Goal: Information Seeking & Learning: Learn about a topic

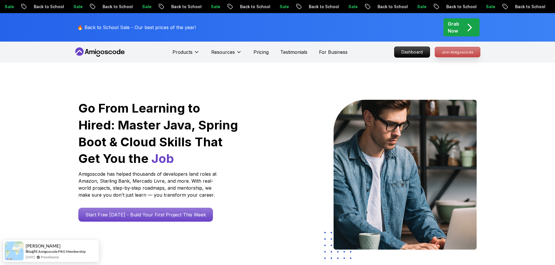
click at [466, 51] on p "Join Amigoscode" at bounding box center [457, 52] width 45 height 10
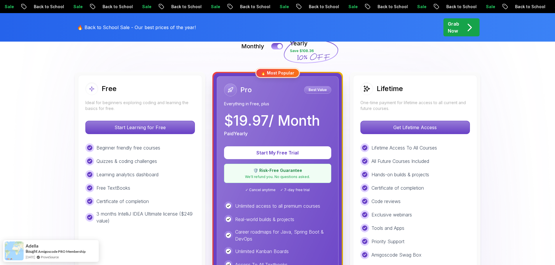
scroll to position [204, 0]
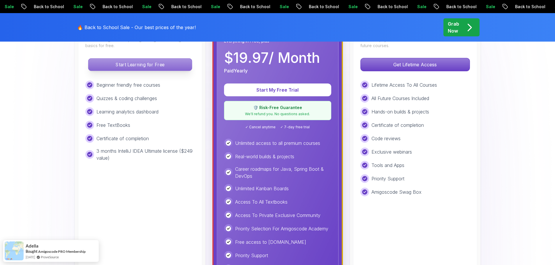
click at [173, 64] on p "Start Learning for Free" at bounding box center [139, 65] width 103 height 12
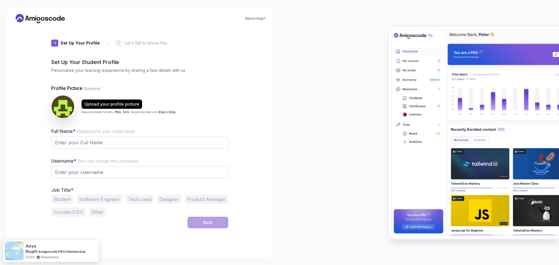
type input "shinymustang4d894"
click at [92, 141] on input "Full Name* (displayed in your certificates)" at bounding box center [139, 143] width 177 height 12
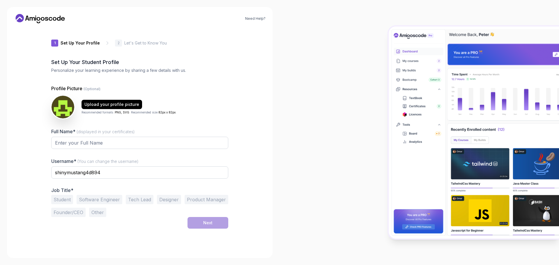
click at [225, 122] on div "Profile Picture (Optional) Upload your profile picture Recommended formats: PNG…" at bounding box center [139, 151] width 177 height 132
click at [97, 138] on input "Full Name* (displayed in your certificates)" at bounding box center [139, 143] width 177 height 12
type input "Matleke Mpya"
drag, startPoint x: 106, startPoint y: 173, endPoint x: 51, endPoint y: 172, distance: 55.1
click at [51, 172] on div "1 Set Up Your Profile 1 Set Up Your Profile 2 Let's Get to Know You Set Up Your…" at bounding box center [140, 139] width 196 height 223
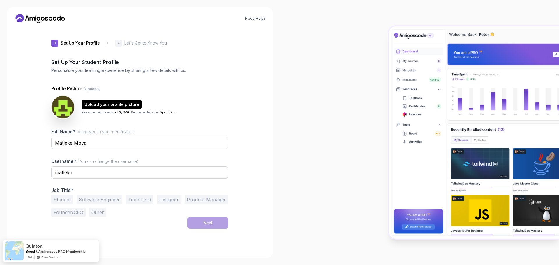
click at [44, 172] on div "1 Set Up Your Profile 1 Set Up Your Profile 2 Let's Get to Know You Set Up Your…" at bounding box center [140, 139] width 196 height 223
click at [122, 105] on div "Upload your profile picture" at bounding box center [111, 105] width 55 height 6
click at [139, 43] on p "Let's Get to Know You" at bounding box center [145, 43] width 43 height 6
click at [82, 172] on input "matleke" at bounding box center [139, 173] width 177 height 12
type input "Matleke mpya"
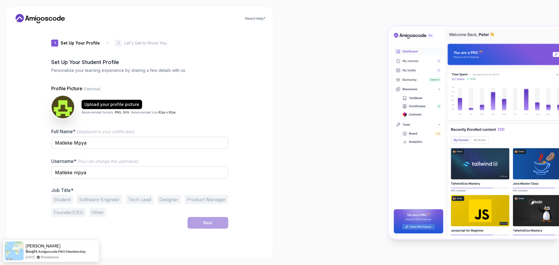
click at [60, 201] on button "Student" at bounding box center [62, 199] width 22 height 9
click at [209, 223] on div "Next" at bounding box center [207, 223] width 9 height 6
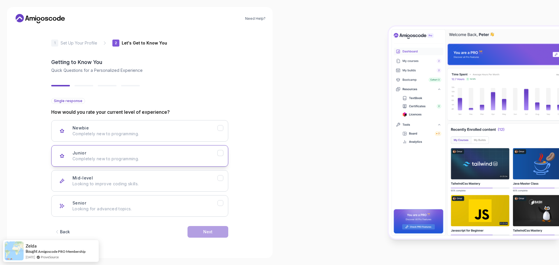
click at [101, 165] on button "Junior Completely new to programming." at bounding box center [139, 156] width 177 height 22
click at [198, 228] on button "Next" at bounding box center [208, 232] width 41 height 12
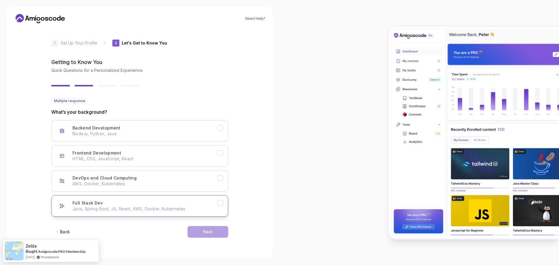
click at [220, 203] on icon "Full Stack Dev" at bounding box center [221, 204] width 6 height 6
click at [204, 234] on div "Next" at bounding box center [207, 232] width 9 height 6
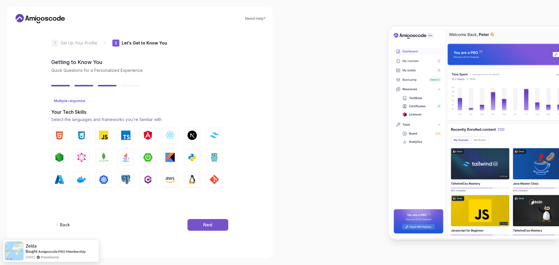
click at [205, 224] on div "Next" at bounding box center [207, 225] width 9 height 6
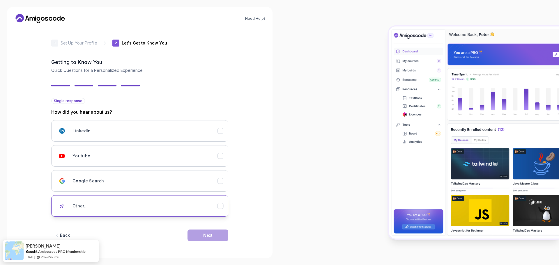
click at [221, 205] on icon "Other..." at bounding box center [221, 207] width 6 height 6
click at [146, 221] on input "text" at bounding box center [139, 227] width 177 height 12
type input "person"
click at [206, 244] on div "Next" at bounding box center [207, 245] width 9 height 6
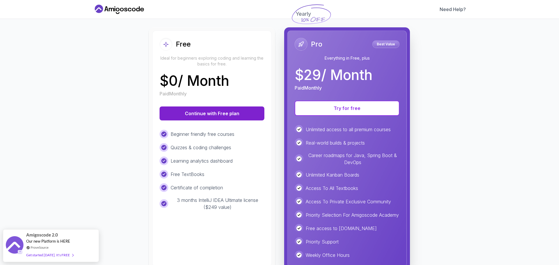
scroll to position [79, 0]
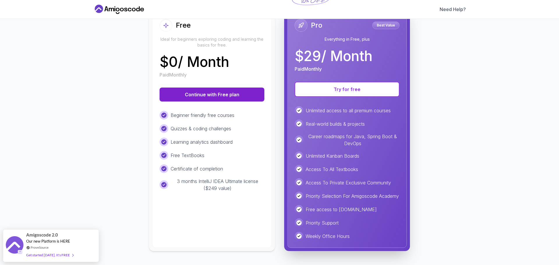
click at [220, 178] on p "3 months IntelliJ IDEA Ultimate license ($249 value)" at bounding box center [218, 185] width 94 height 14
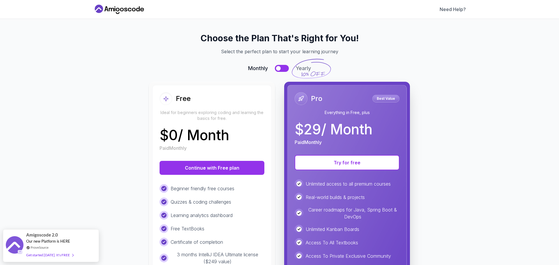
click at [280, 67] on button at bounding box center [282, 68] width 14 height 7
click at [283, 67] on div at bounding box center [285, 68] width 5 height 5
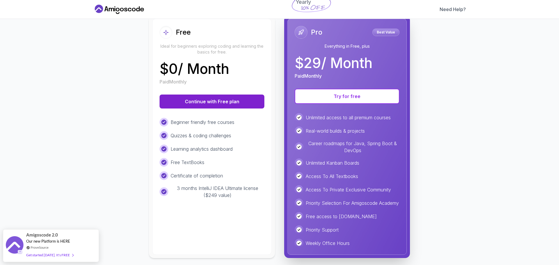
scroll to position [79, 0]
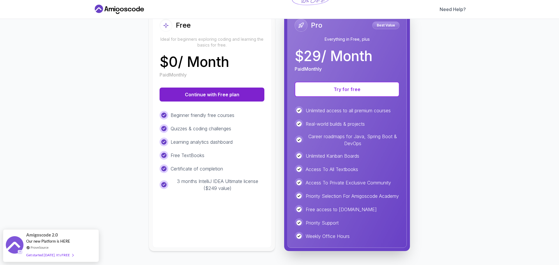
click at [208, 88] on button "Continue with Free plan" at bounding box center [212, 95] width 105 height 14
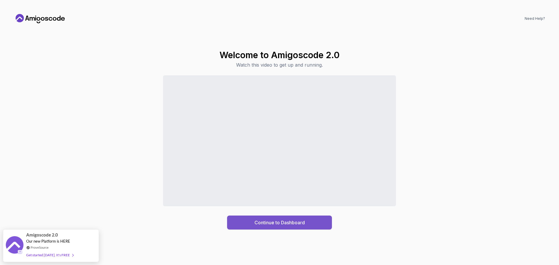
click at [291, 226] on button "Continue to Dashboard" at bounding box center [279, 223] width 105 height 14
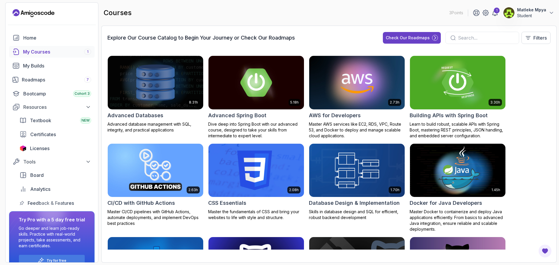
click at [535, 11] on p "Matleke Mpya" at bounding box center [531, 10] width 29 height 6
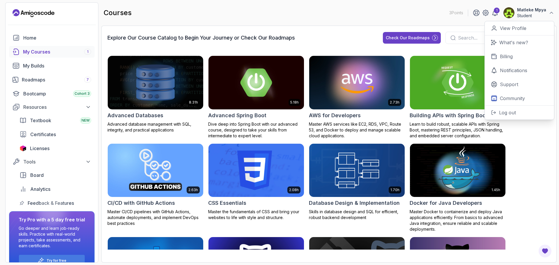
click at [506, 8] on div at bounding box center [509, 13] width 12 height 12
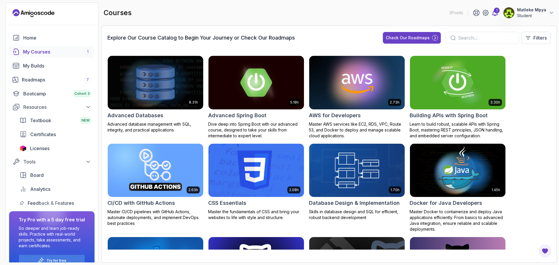
click at [498, 12] on div "1" at bounding box center [497, 11] width 6 height 6
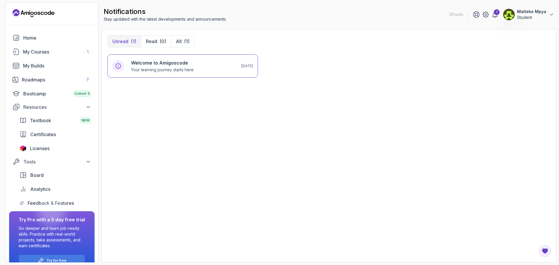
click at [515, 14] on img at bounding box center [509, 15] width 12 height 12
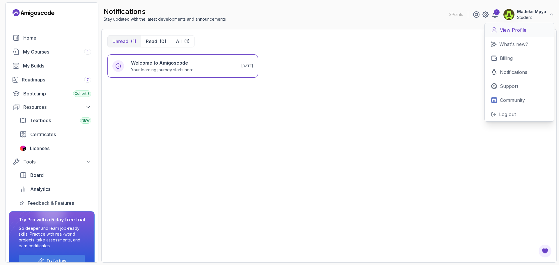
click at [514, 28] on p "View Profile" at bounding box center [513, 30] width 27 height 7
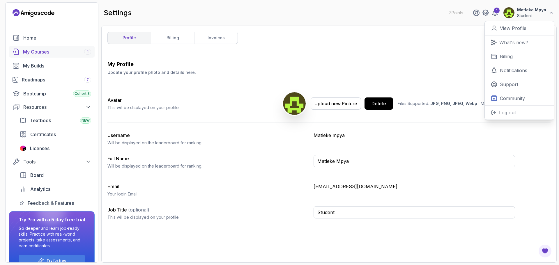
click at [44, 52] on div "My Courses 1" at bounding box center [57, 51] width 68 height 7
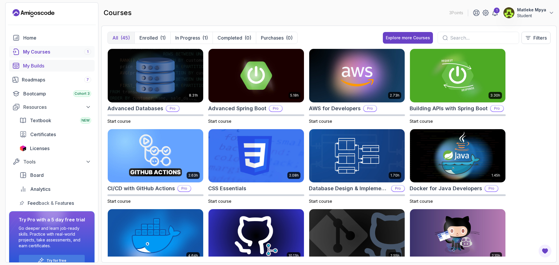
click at [47, 64] on div "My Builds" at bounding box center [57, 65] width 68 height 7
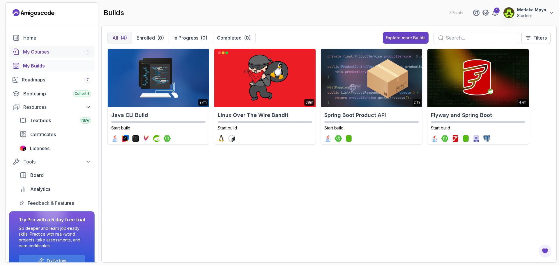
click at [31, 50] on div "My Courses 1" at bounding box center [57, 51] width 68 height 7
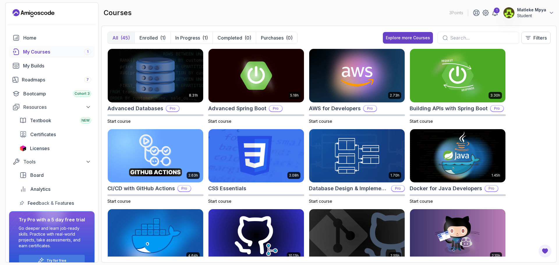
click at [457, 37] on input "text" at bounding box center [482, 37] width 64 height 7
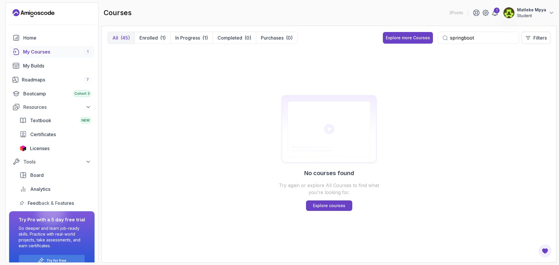
click at [479, 36] on input "springboot" at bounding box center [482, 37] width 64 height 7
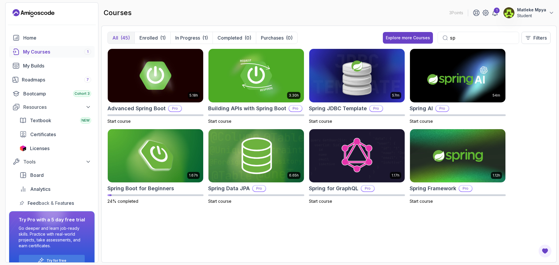
type input "s"
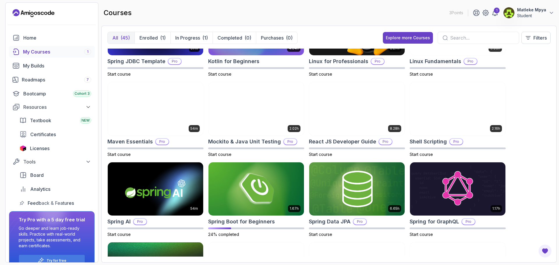
scroll to position [612, 0]
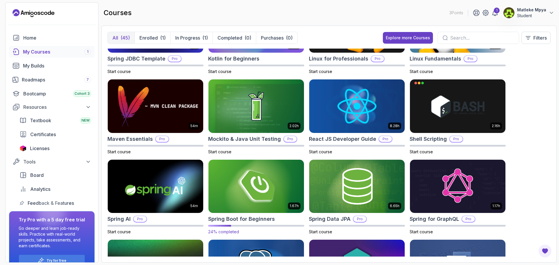
click at [277, 179] on img at bounding box center [256, 186] width 100 height 56
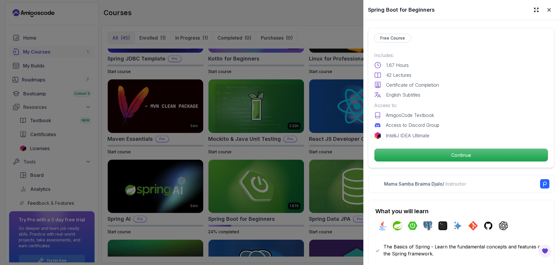
scroll to position [175, 0]
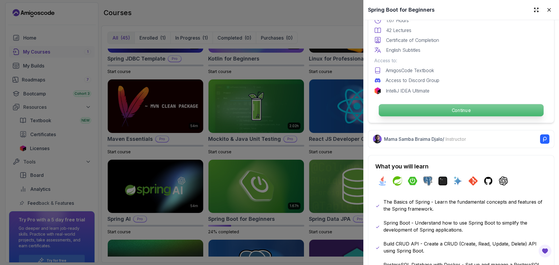
click at [452, 108] on p "Continue" at bounding box center [461, 110] width 165 height 12
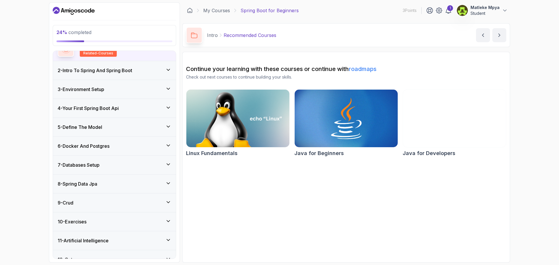
scroll to position [68, 0]
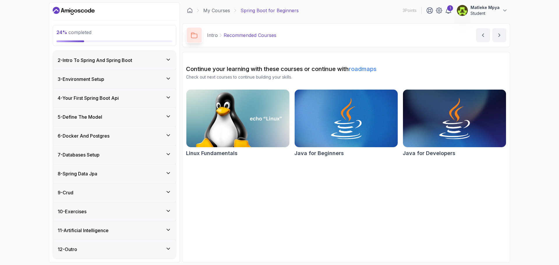
click at [60, 76] on h3 "3 - Environment Setup" at bounding box center [81, 79] width 47 height 7
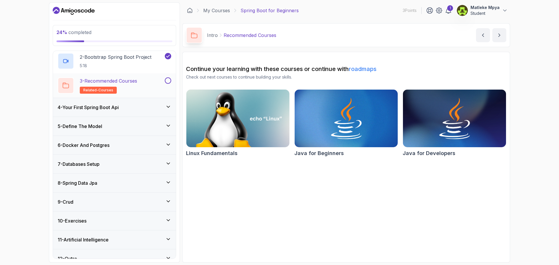
scroll to position [92, 0]
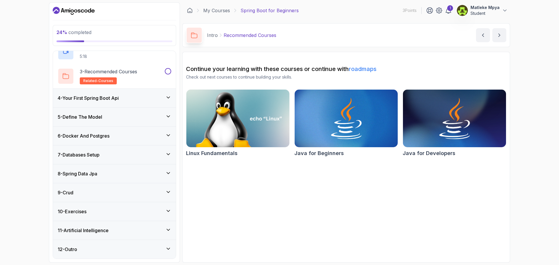
click at [61, 96] on h3 "4 - Your First Spring Boot Api" at bounding box center [88, 98] width 61 height 7
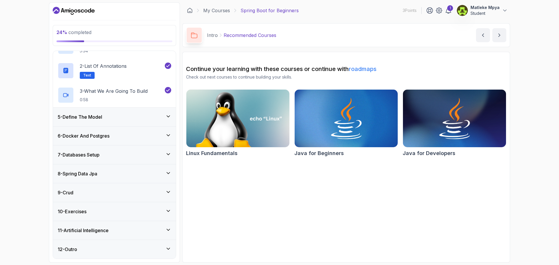
click at [158, 115] on div "5 - Define The Model" at bounding box center [115, 117] width 114 height 7
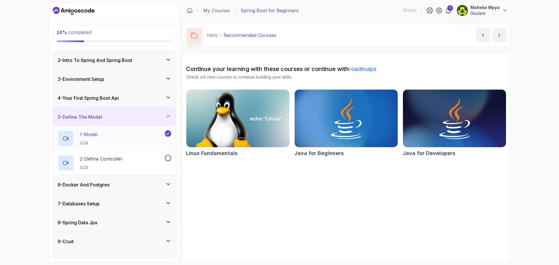
click at [94, 133] on p "1 - Model" at bounding box center [89, 134] width 18 height 7
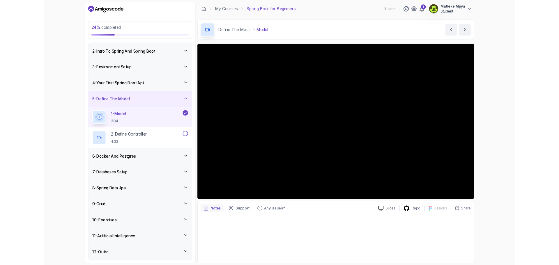
scroll to position [19, 0]
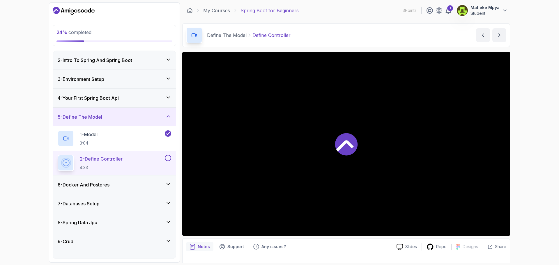
drag, startPoint x: 386, startPoint y: 166, endPoint x: 380, endPoint y: 162, distance: 7.8
click at [380, 162] on div at bounding box center [346, 144] width 328 height 184
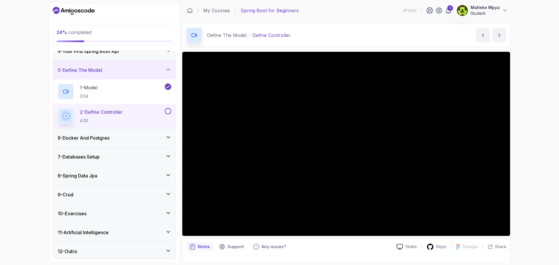
scroll to position [68, 0]
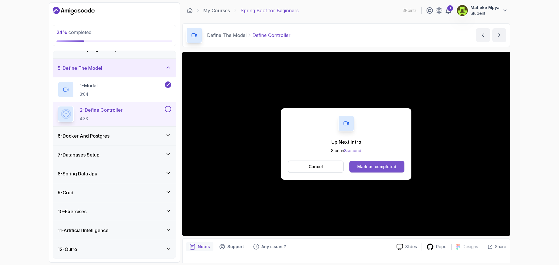
click at [378, 167] on div "Mark as completed" at bounding box center [376, 167] width 39 height 6
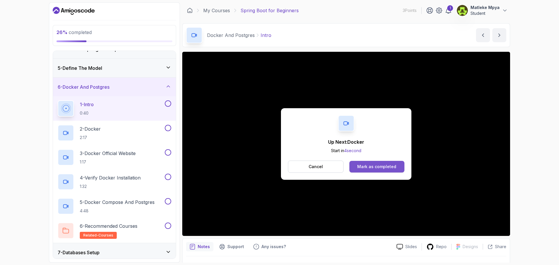
click at [378, 166] on div "Mark as completed" at bounding box center [376, 167] width 39 height 6
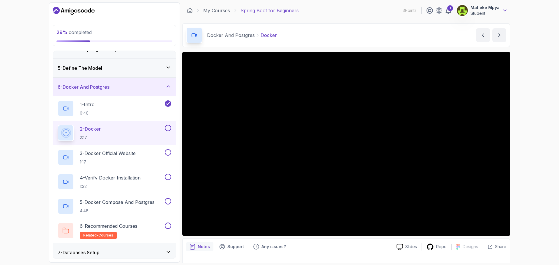
click at [506, 9] on icon at bounding box center [505, 11] width 6 height 6
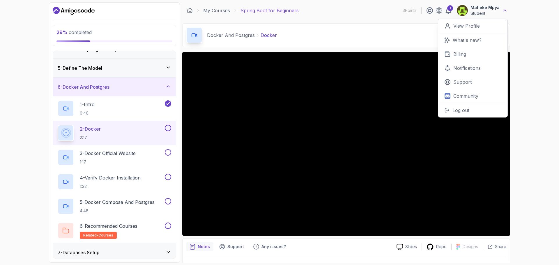
click at [506, 9] on icon at bounding box center [505, 11] width 6 height 6
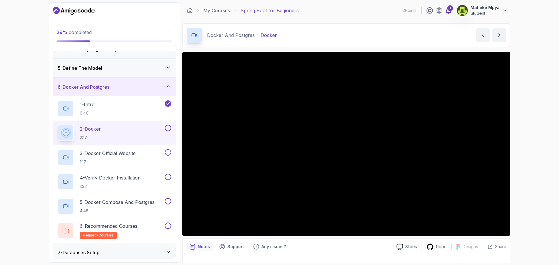
click at [450, 13] on icon at bounding box center [448, 11] width 5 height 6
